Goal: Navigation & Orientation: Find specific page/section

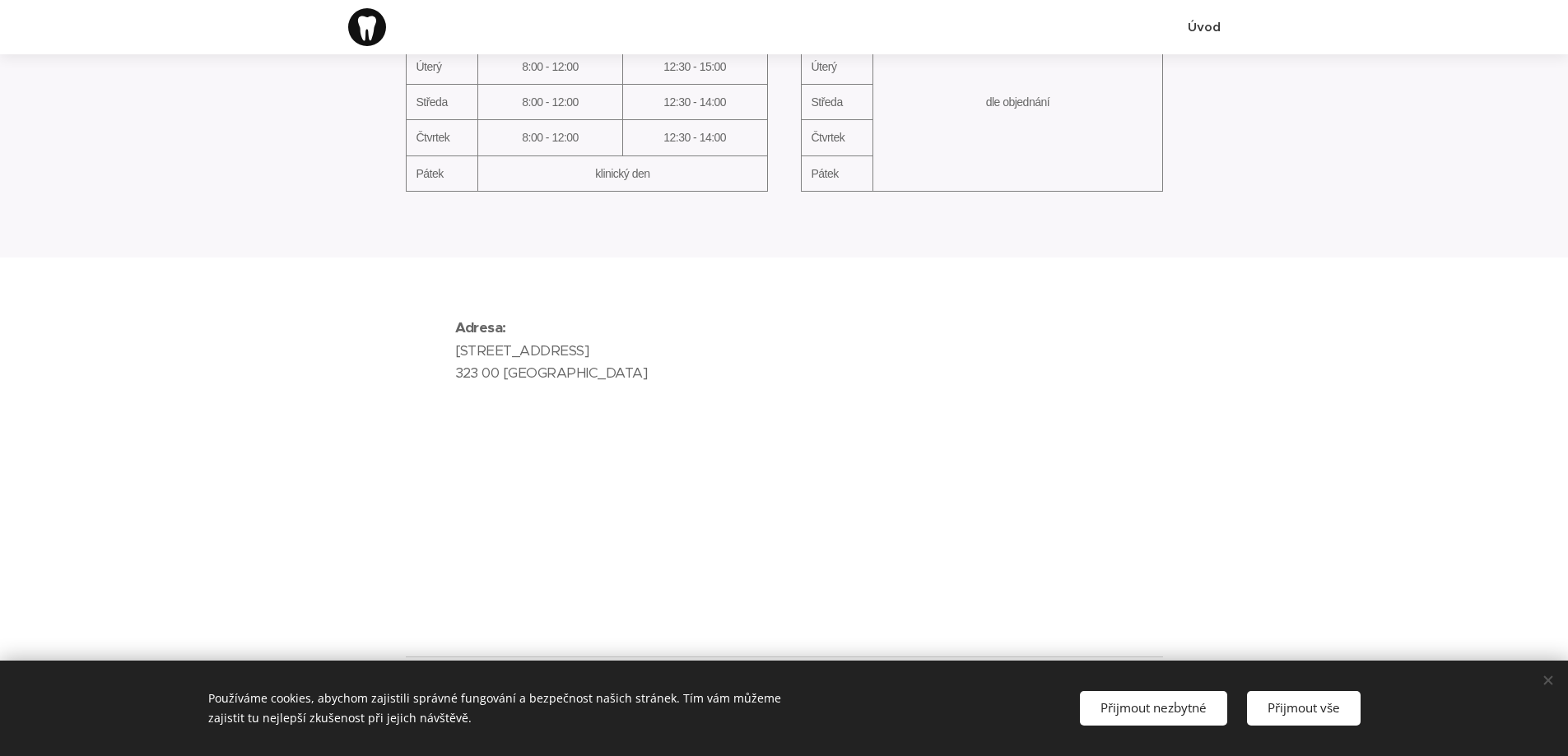
scroll to position [753, 0]
click at [1291, 707] on span "Přijmout vše" at bounding box center [1303, 708] width 72 height 17
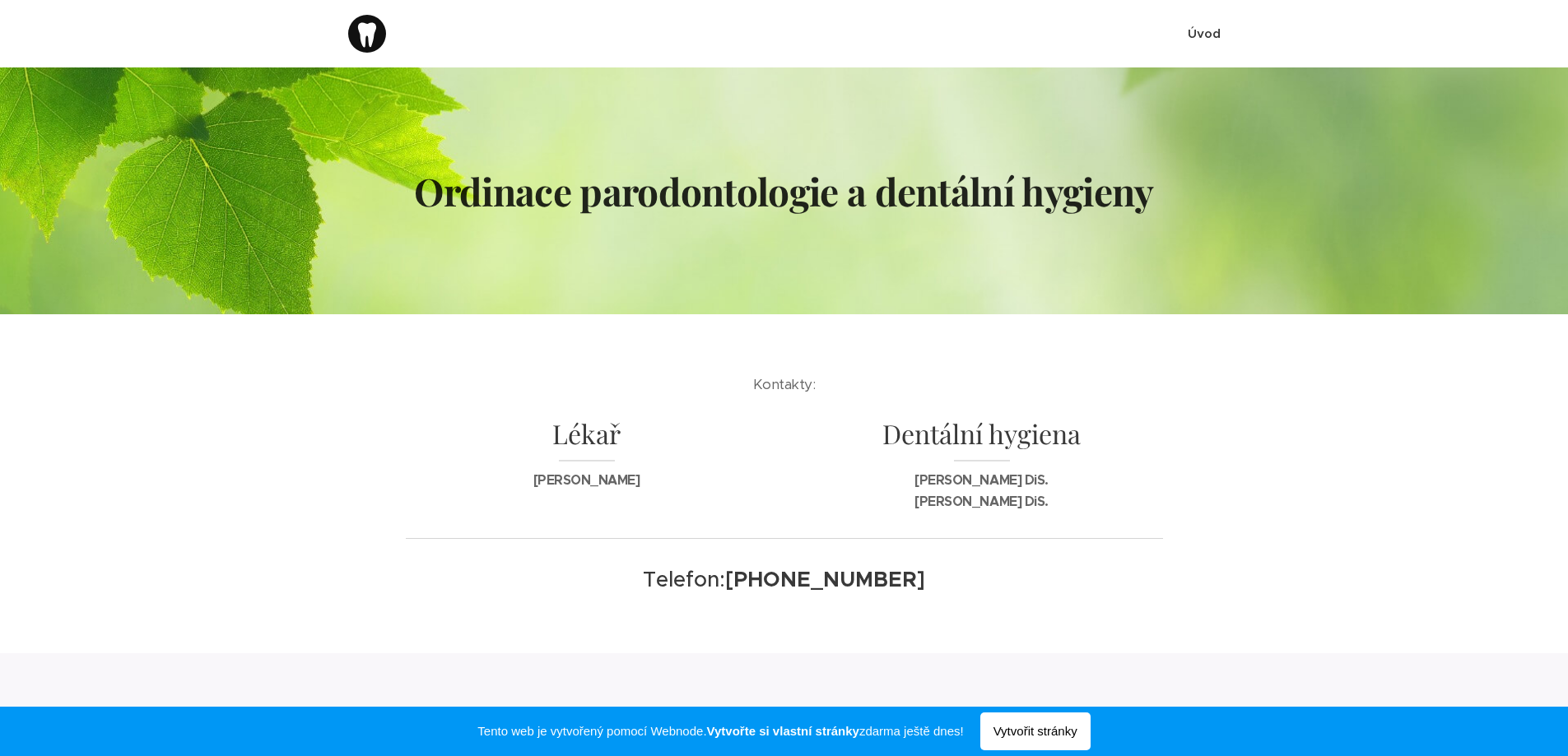
click at [1197, 33] on span "Úvod" at bounding box center [1204, 33] width 33 height 16
click at [364, 40] on div at bounding box center [367, 33] width 38 height 38
click at [596, 222] on span "Ordinace parodontologie a dentální hygieny" at bounding box center [784, 192] width 772 height 65
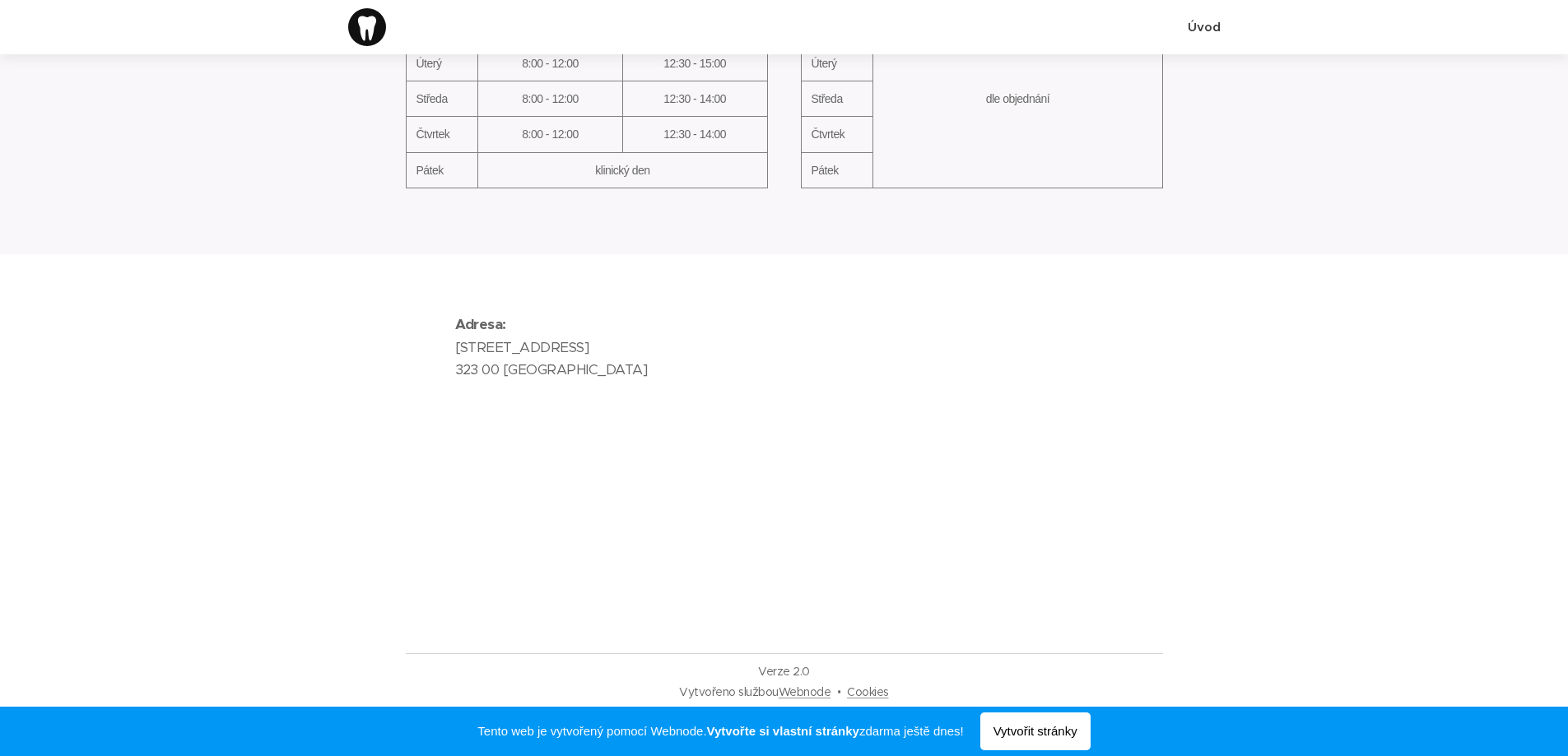
scroll to position [753, 0]
